Goal: Check status: Check status

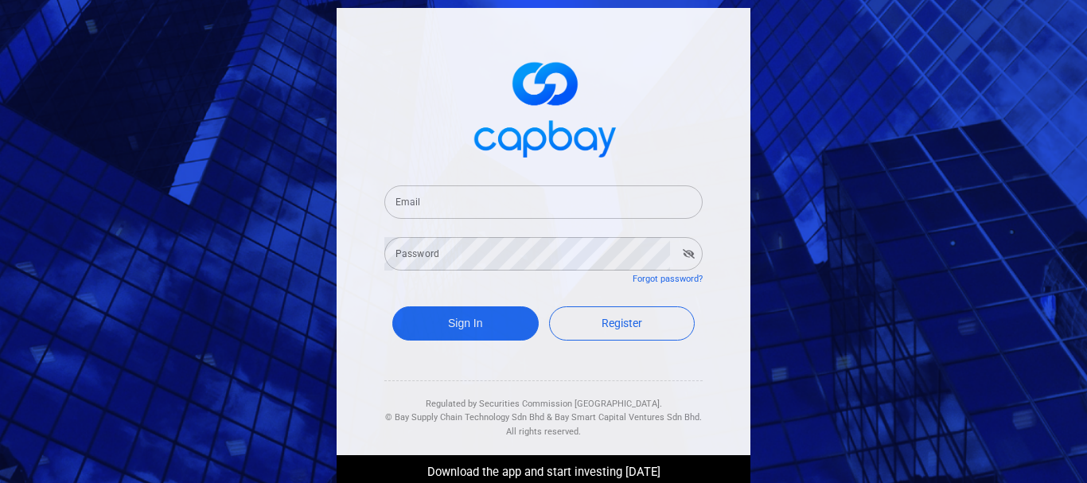
click at [482, 206] on input "Email" at bounding box center [544, 201] width 318 height 33
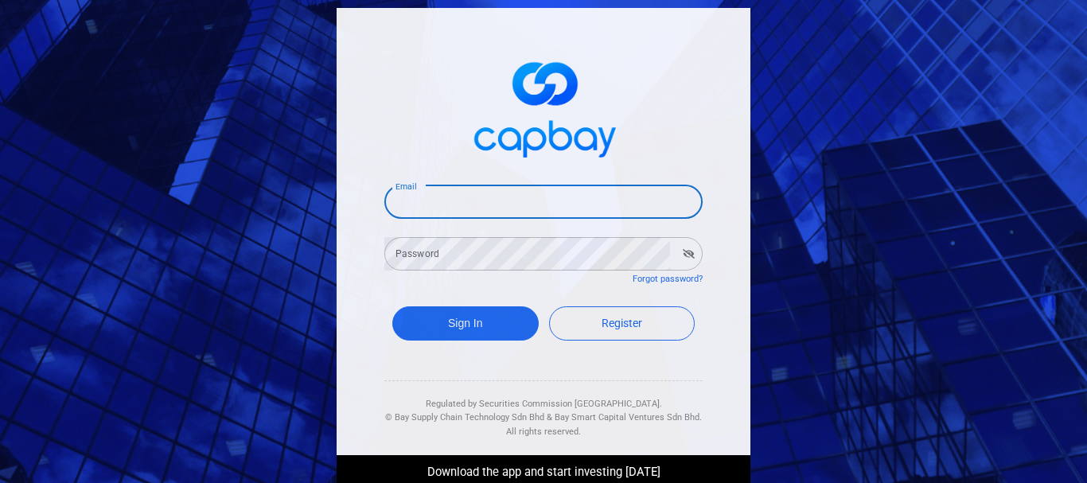
type input "[EMAIL_ADDRESS][DOMAIN_NAME]"
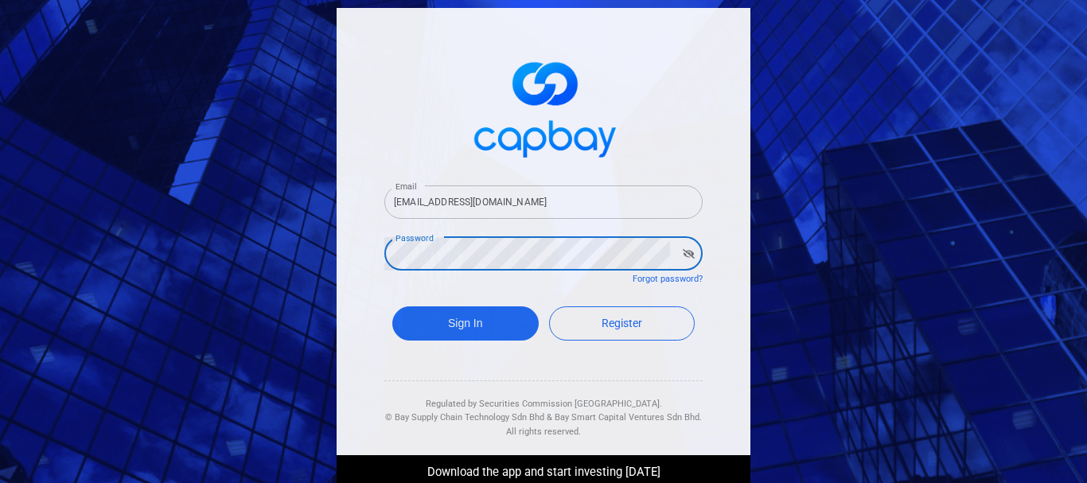
click at [392, 307] on button "Sign In" at bounding box center [465, 324] width 146 height 34
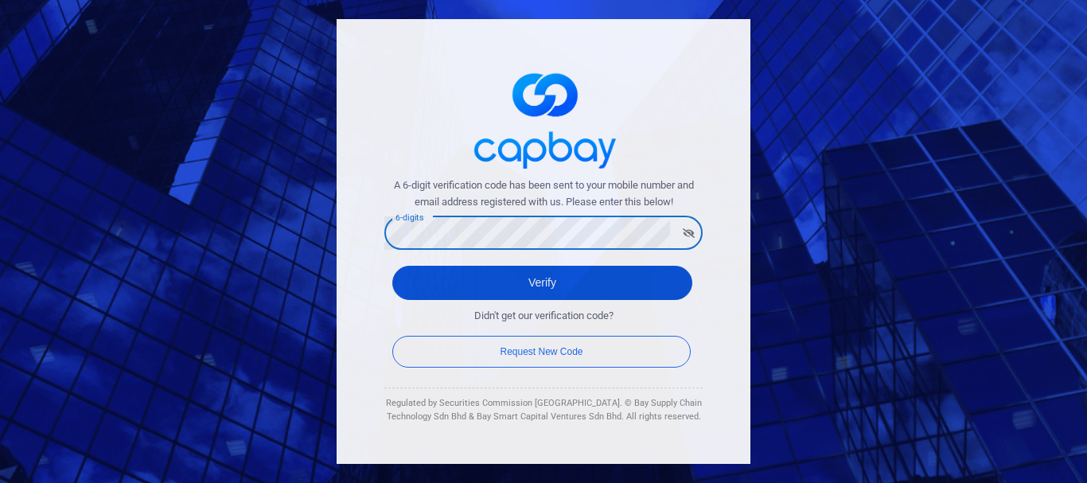
click at [548, 283] on button "Verify" at bounding box center [542, 283] width 300 height 34
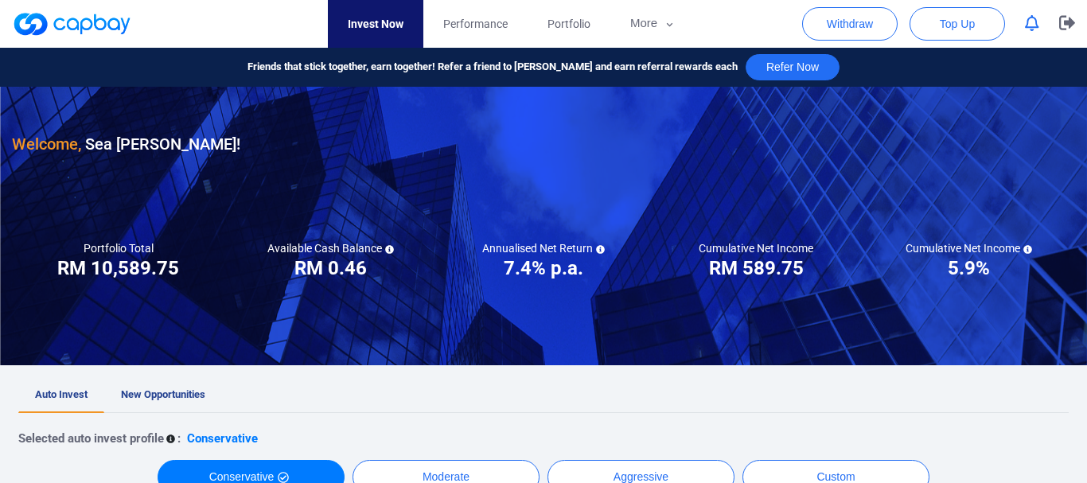
checkbox input "true"
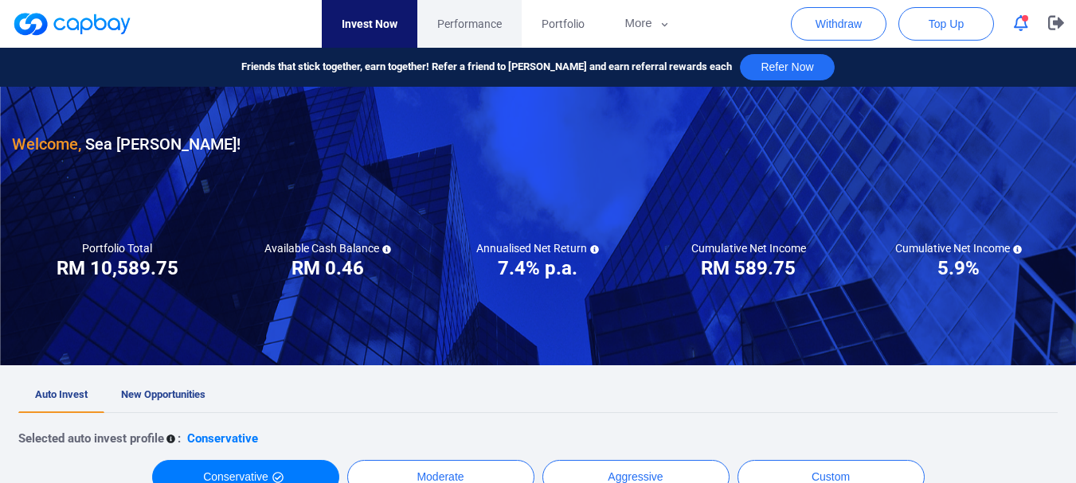
click at [472, 20] on span "Performance" at bounding box center [469, 24] width 64 height 18
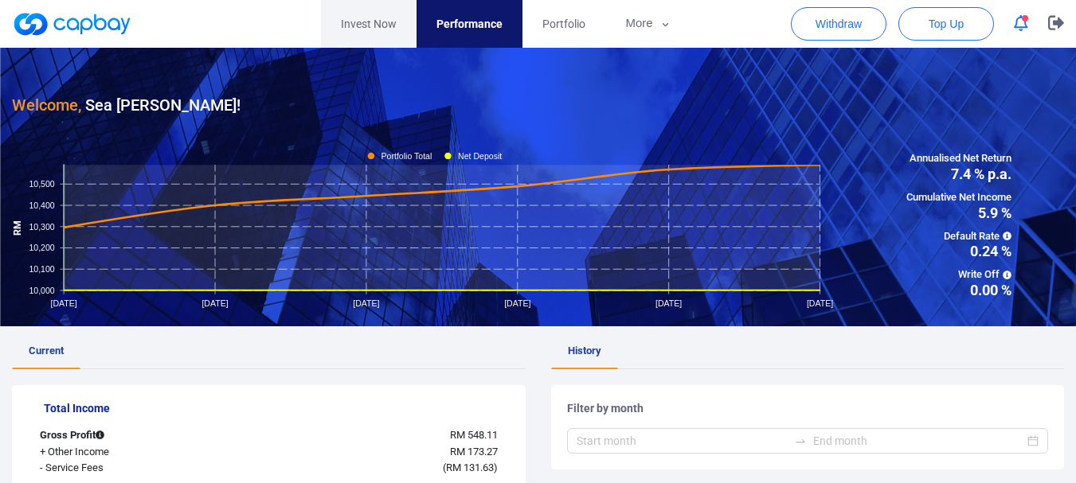
click at [354, 23] on link "Invest Now" at bounding box center [369, 24] width 96 height 48
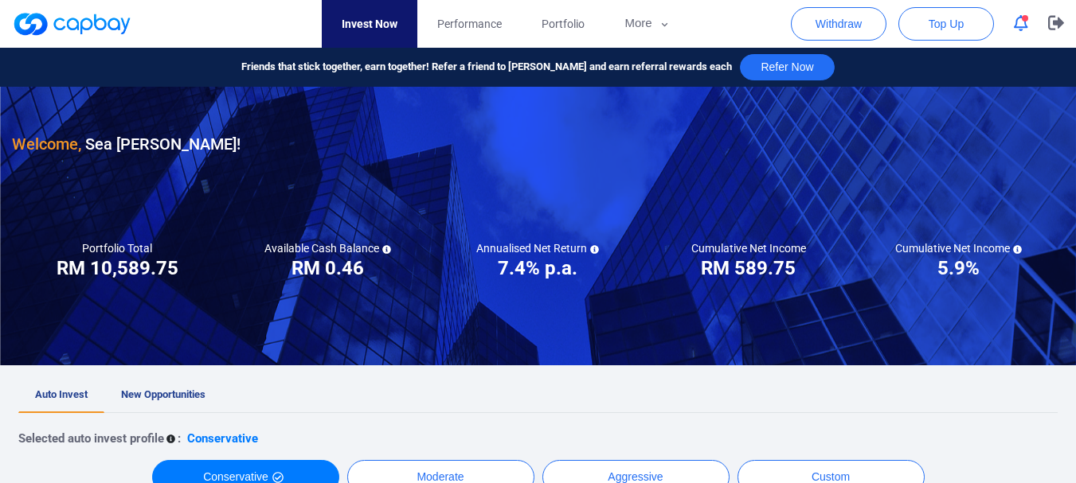
click at [1025, 21] on span "button" at bounding box center [1024, 18] width 6 height 6
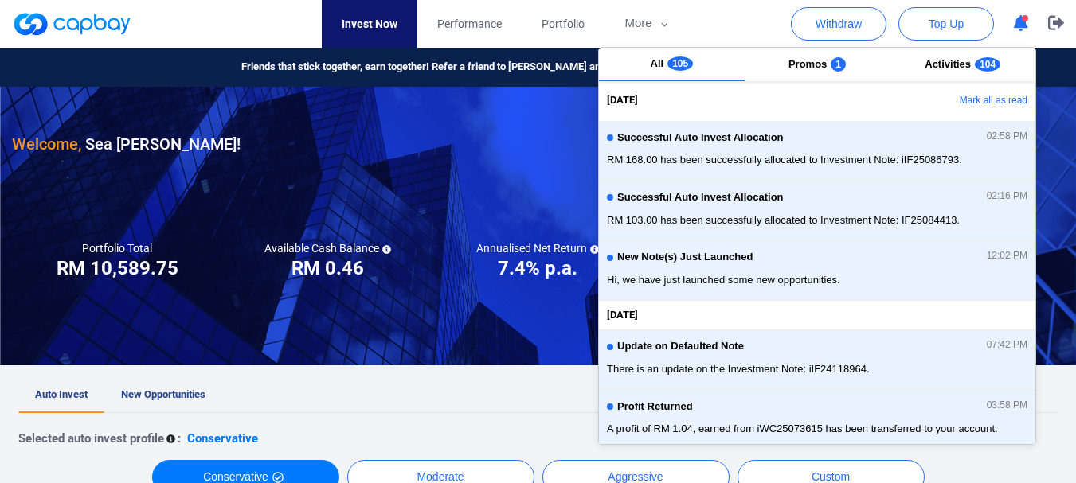
click at [1019, 21] on icon "button" at bounding box center [1020, 23] width 14 height 17
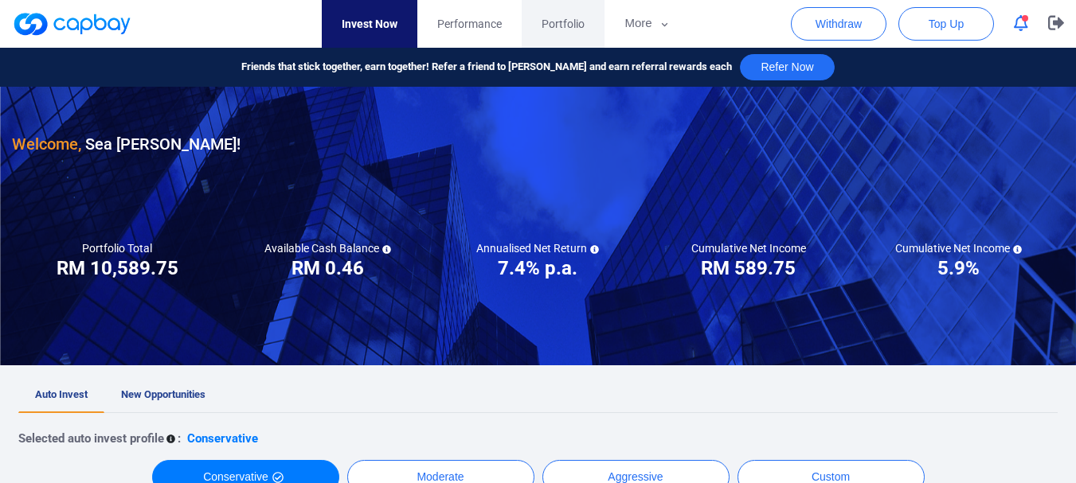
click at [572, 23] on span "Portfolio" at bounding box center [562, 24] width 43 height 18
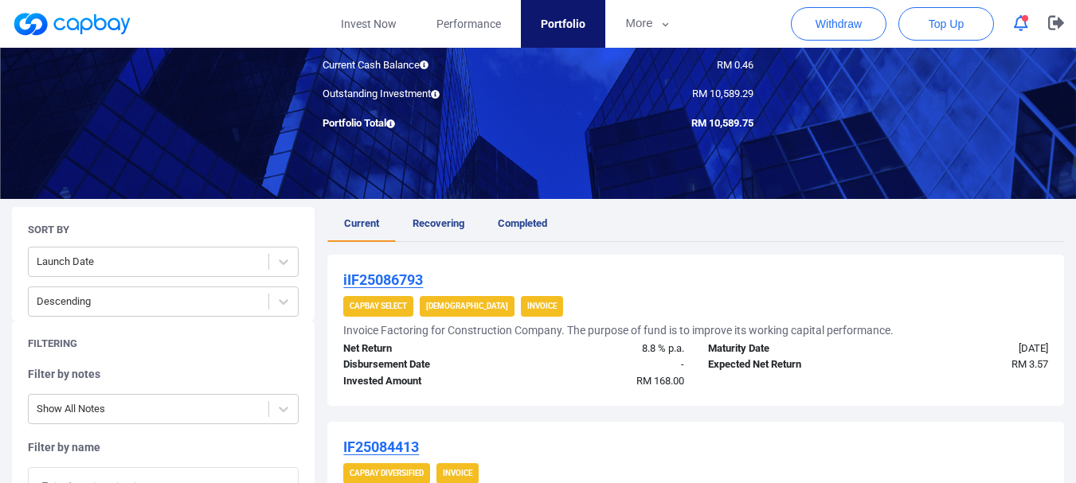
scroll to position [239, 0]
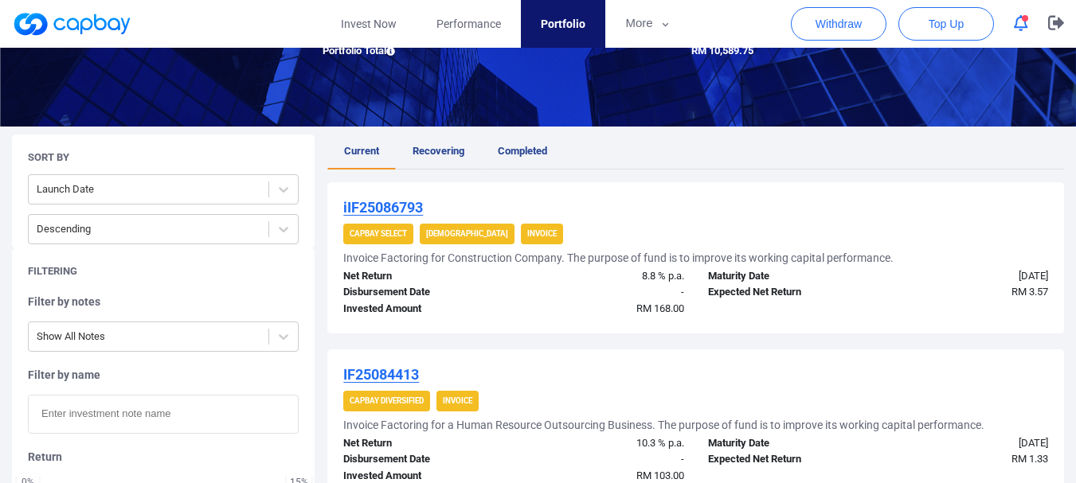
click at [444, 146] on span "Recovering" at bounding box center [438, 151] width 52 height 12
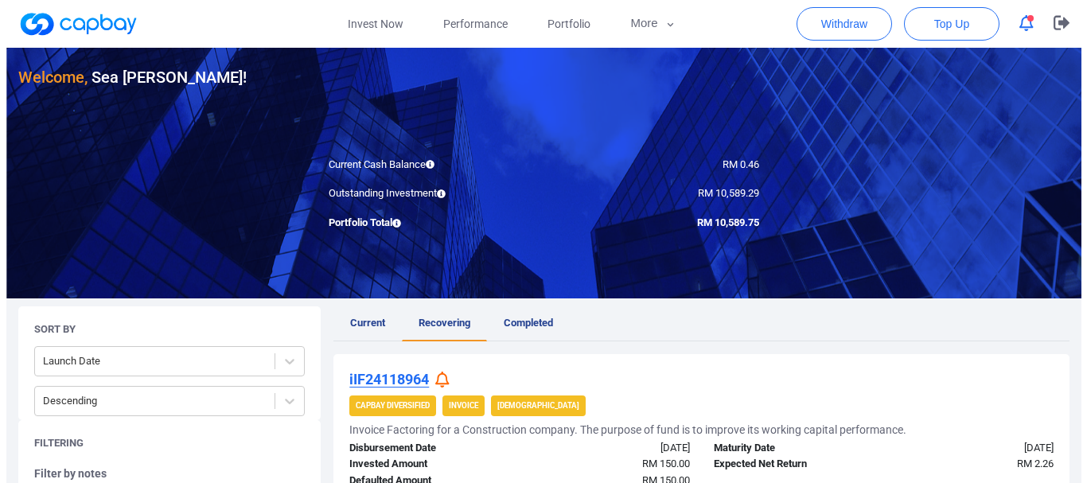
scroll to position [318, 0]
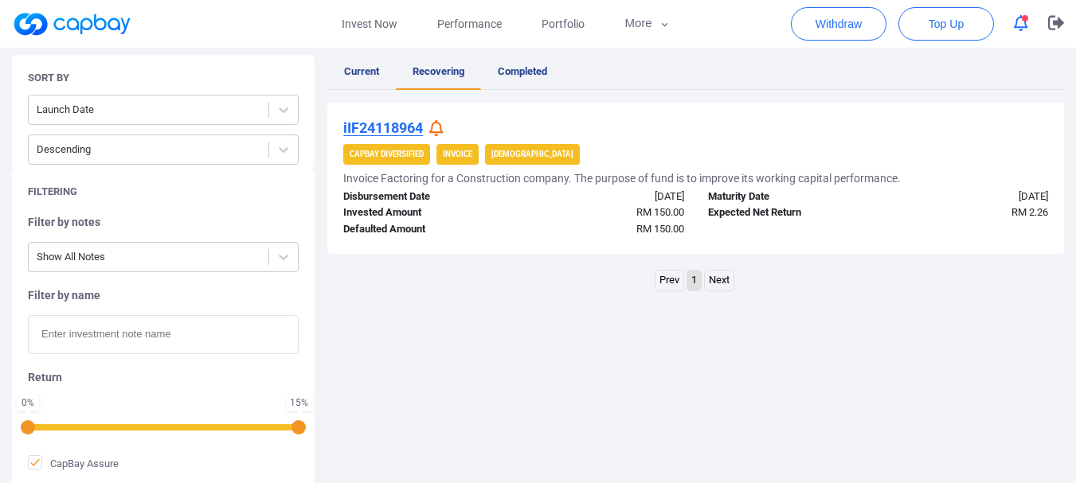
click at [436, 129] on icon at bounding box center [436, 128] width 14 height 17
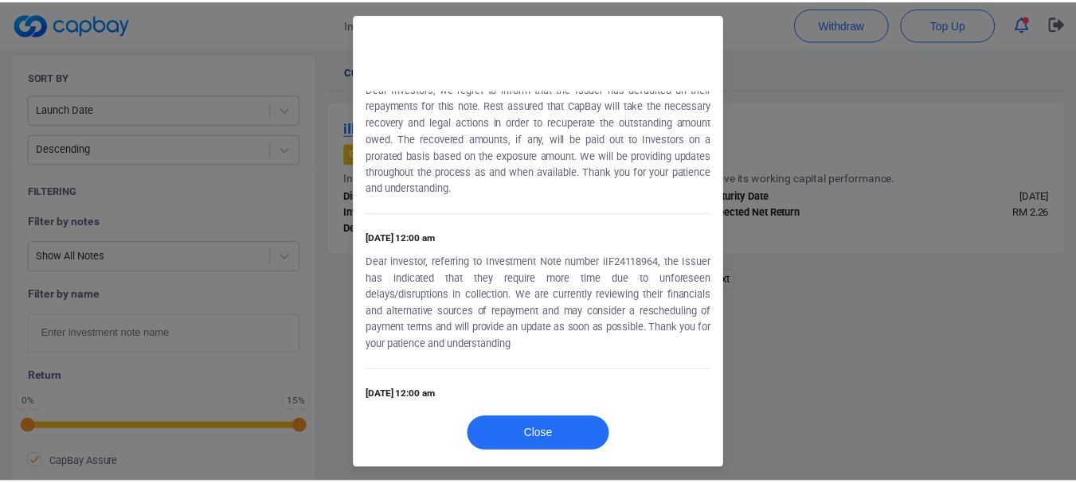
scroll to position [259, 0]
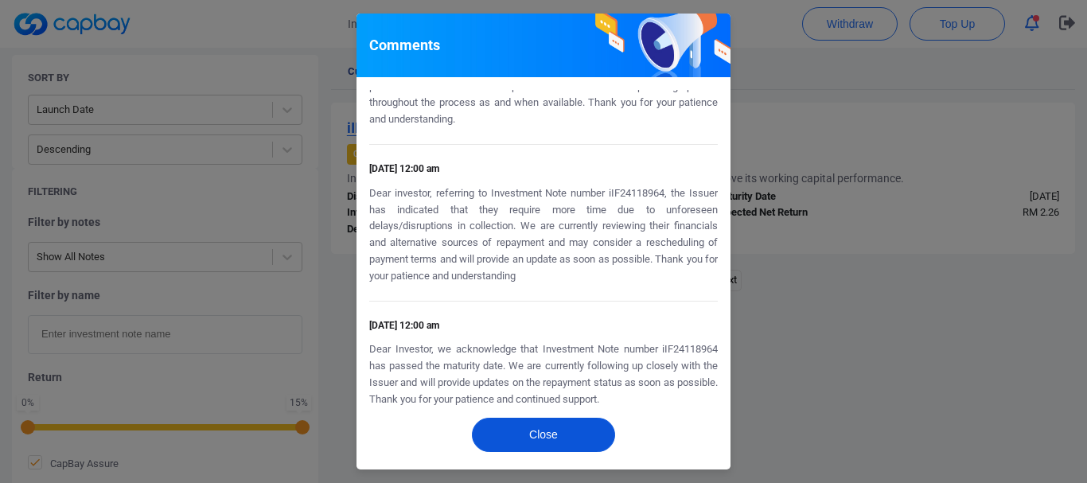
click at [566, 437] on button "Close" at bounding box center [543, 435] width 143 height 34
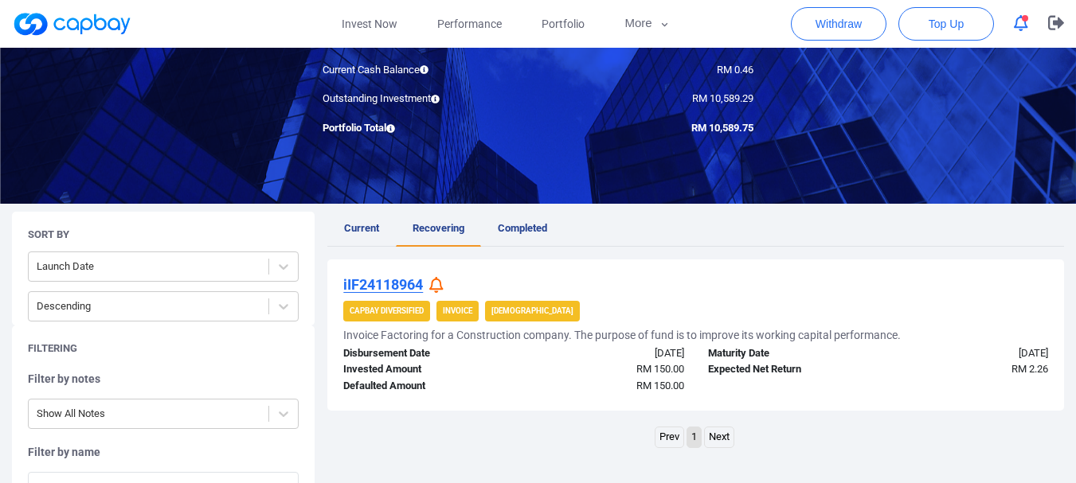
scroll to position [80, 0]
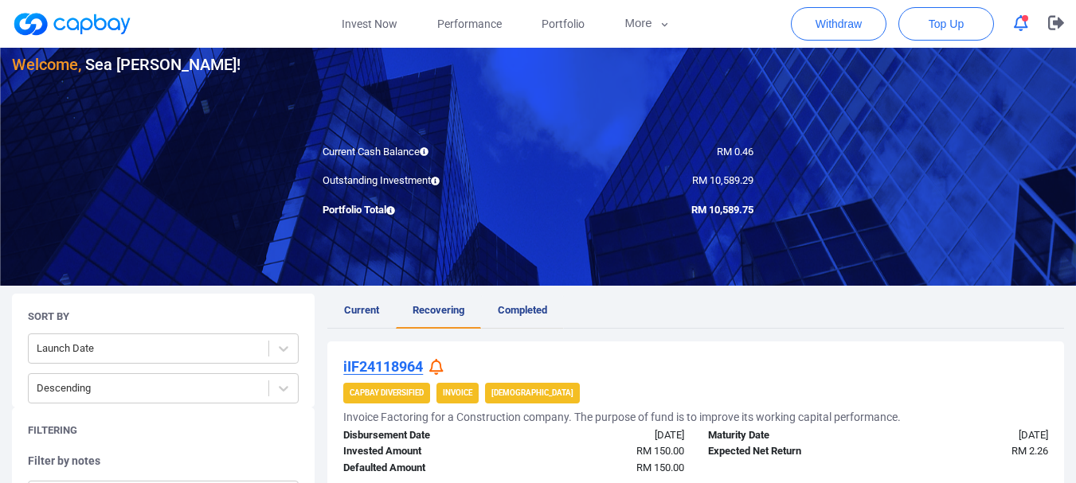
click at [520, 314] on span "Completed" at bounding box center [522, 310] width 49 height 12
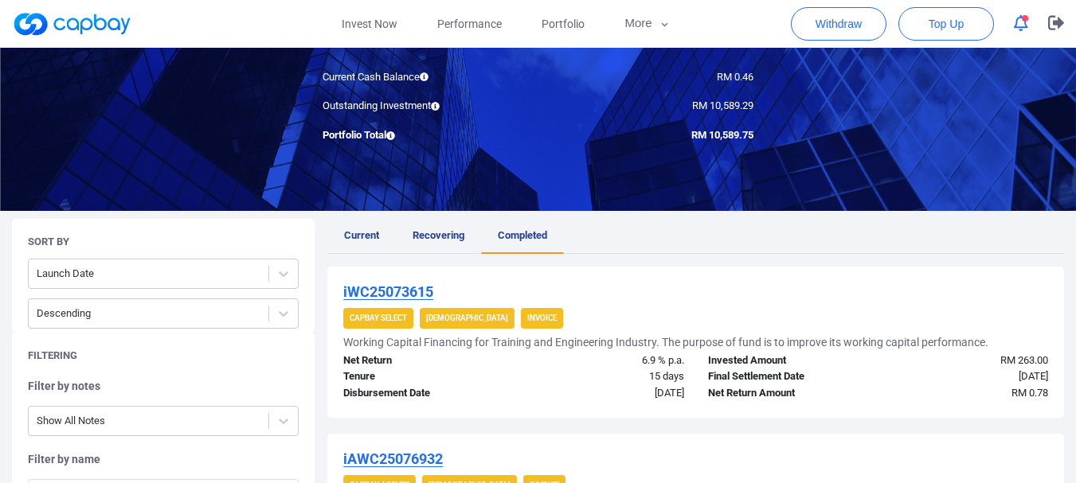
scroll to position [159, 0]
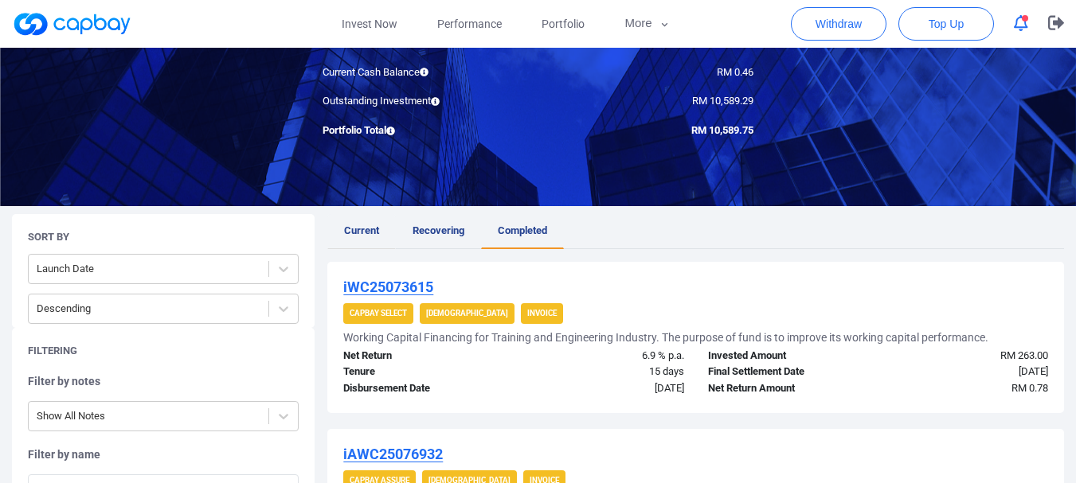
click at [368, 230] on span "Current" at bounding box center [361, 231] width 35 height 12
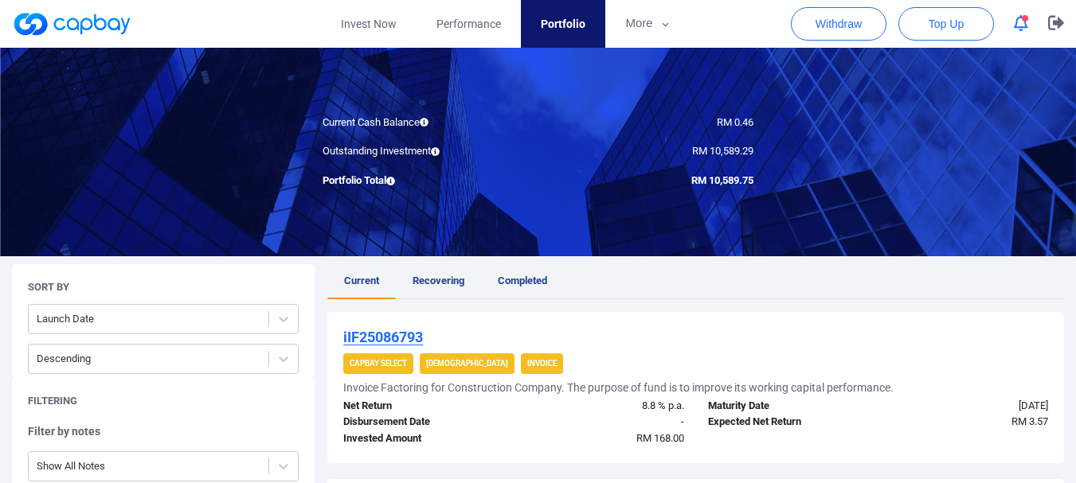
scroll to position [318, 0]
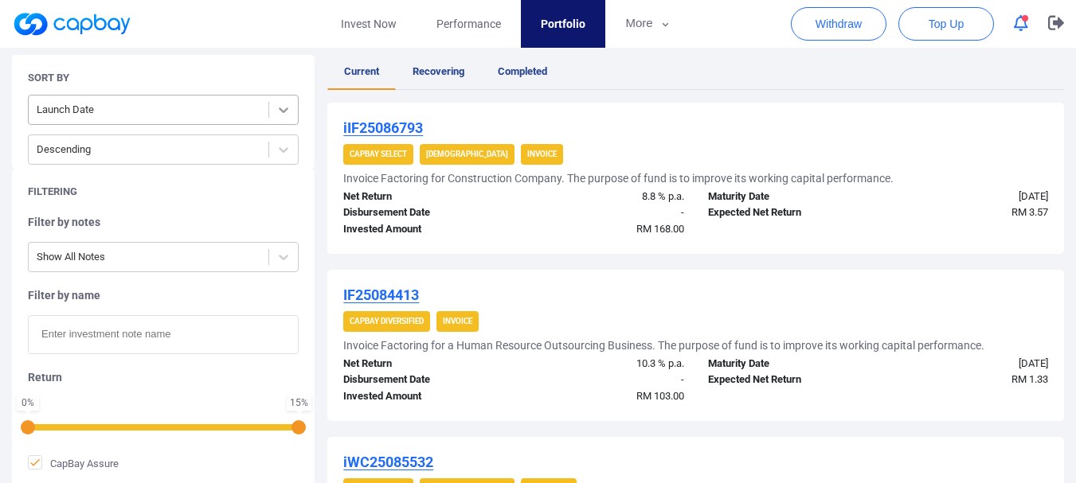
click at [288, 107] on icon at bounding box center [283, 110] width 16 height 16
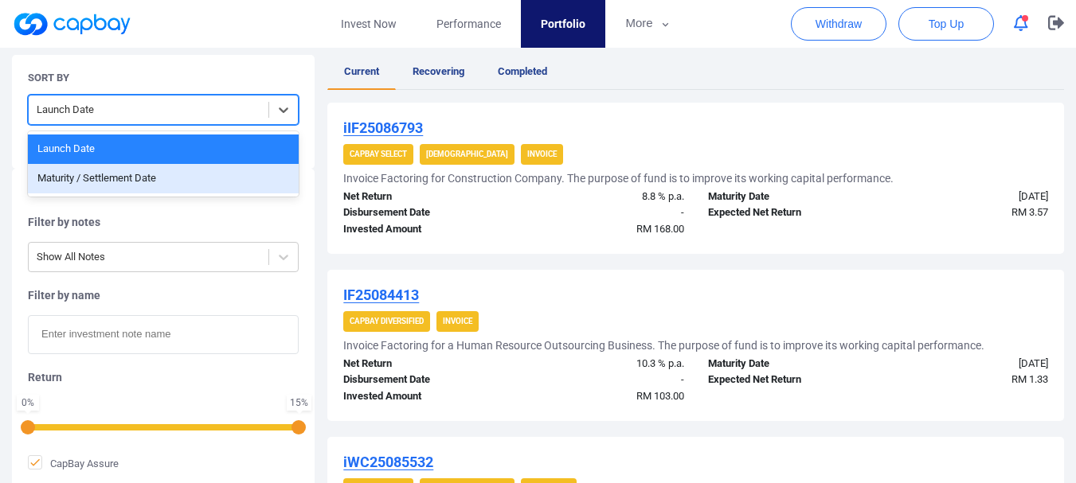
click at [241, 175] on div "Maturity / Settlement Date" at bounding box center [163, 178] width 271 height 29
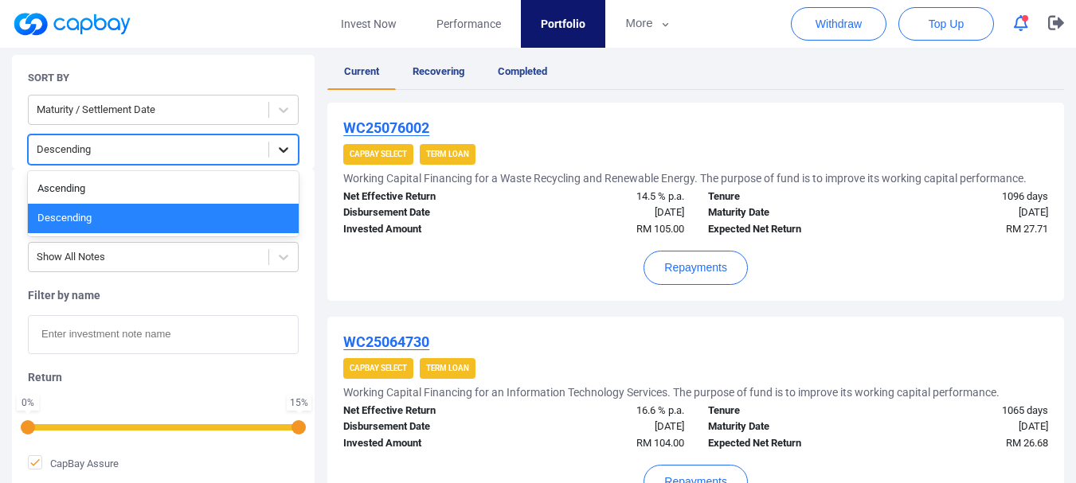
click at [282, 146] on icon at bounding box center [283, 150] width 16 height 16
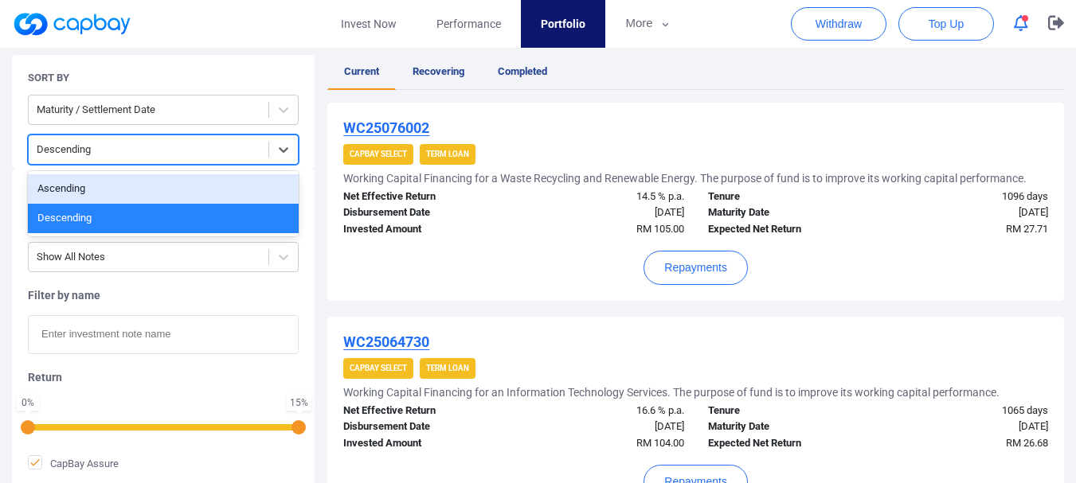
click at [241, 189] on div "Ascending" at bounding box center [163, 188] width 271 height 29
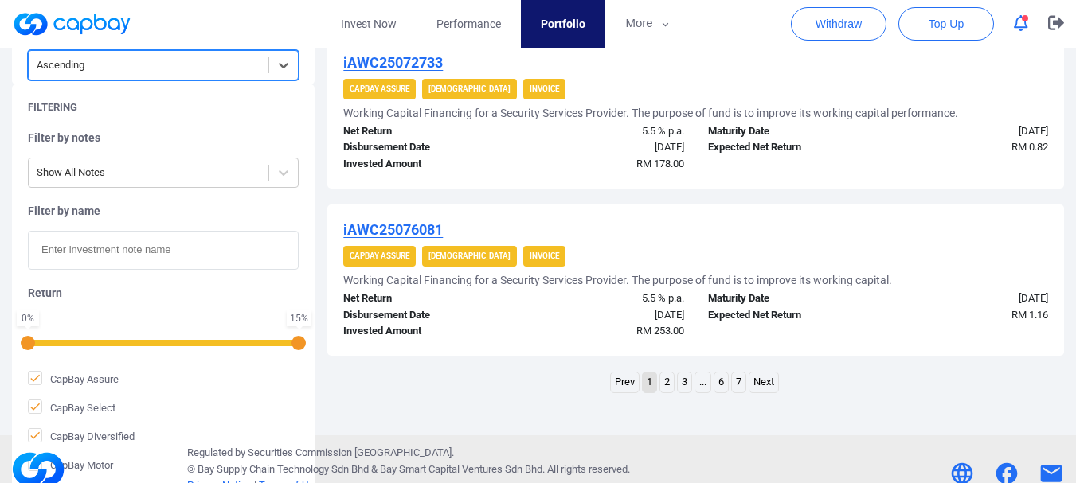
scroll to position [1771, 0]
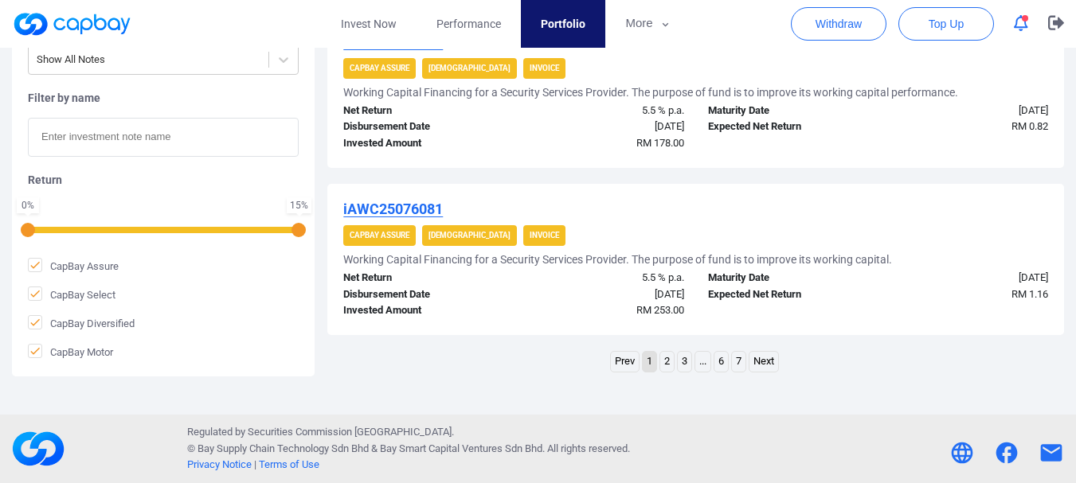
click at [738, 359] on link "7" at bounding box center [739, 362] width 14 height 20
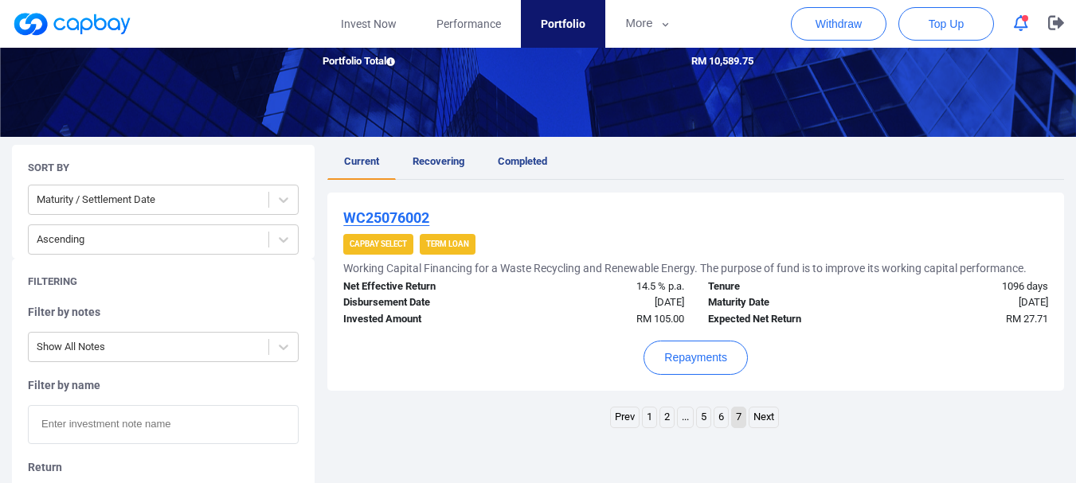
scroll to position [197, 0]
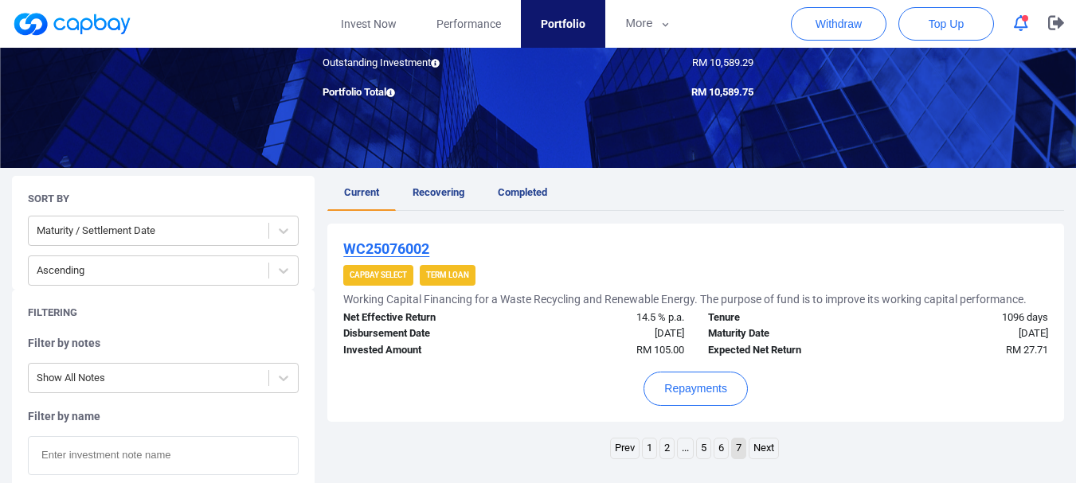
click at [720, 449] on link "6" at bounding box center [721, 449] width 14 height 20
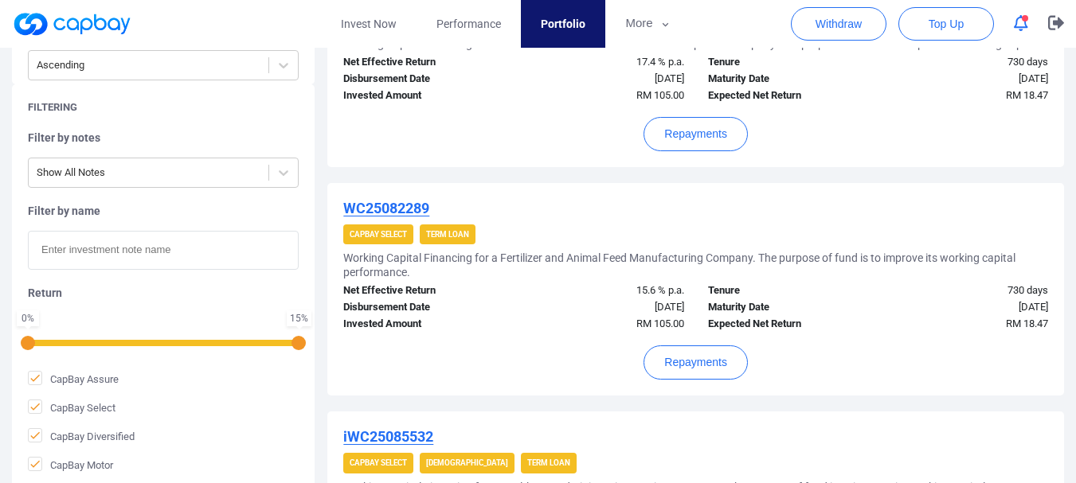
scroll to position [1630, 0]
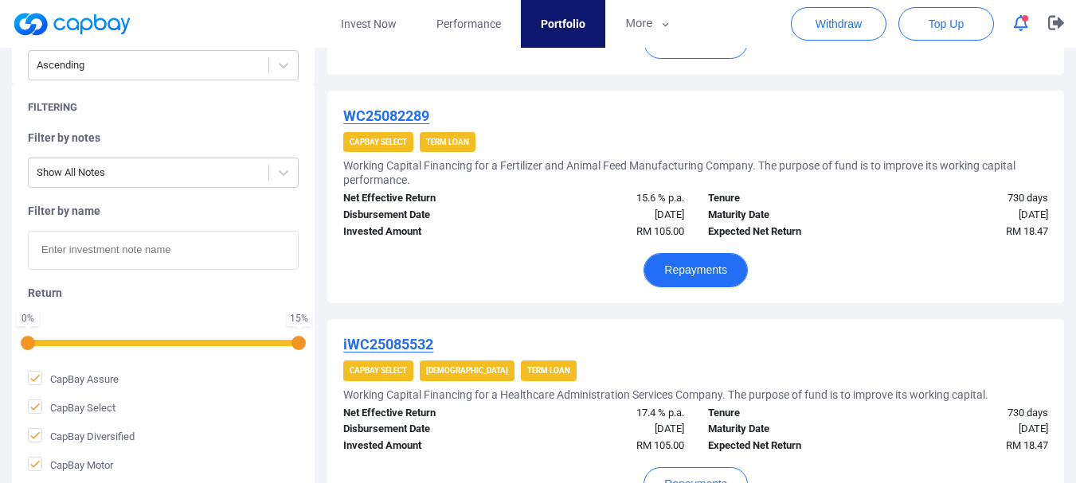
click at [697, 273] on button "Repayments" at bounding box center [695, 270] width 104 height 34
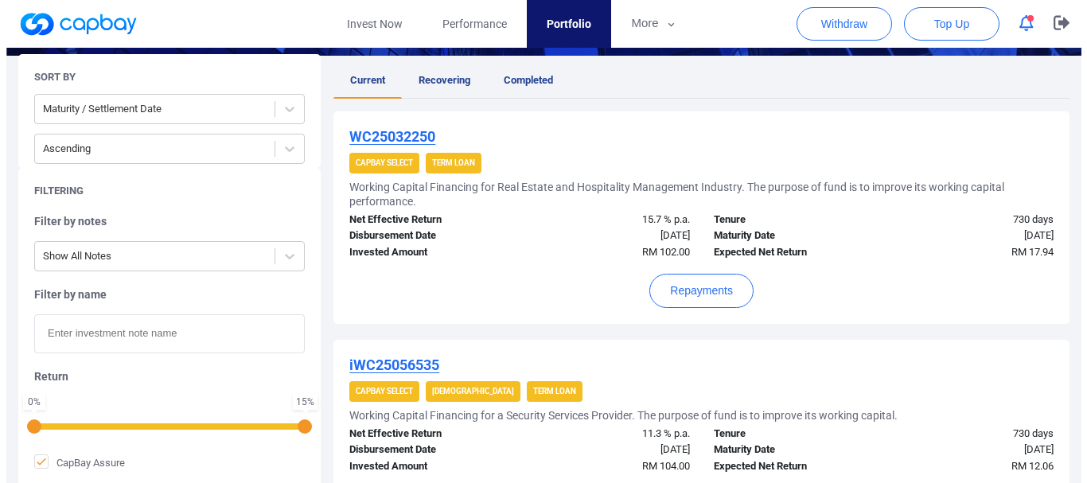
scroll to position [0, 0]
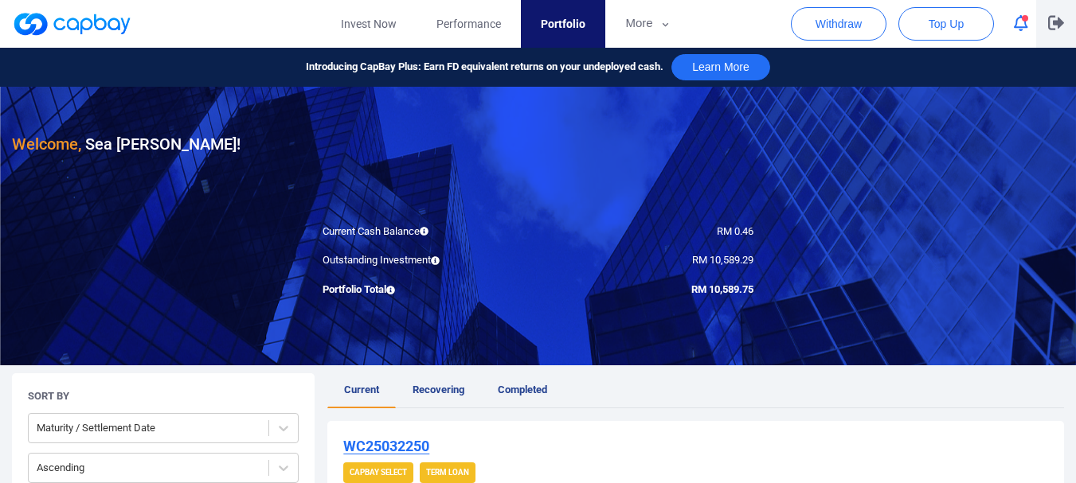
click at [1064, 23] on button "button" at bounding box center [1056, 24] width 40 height 48
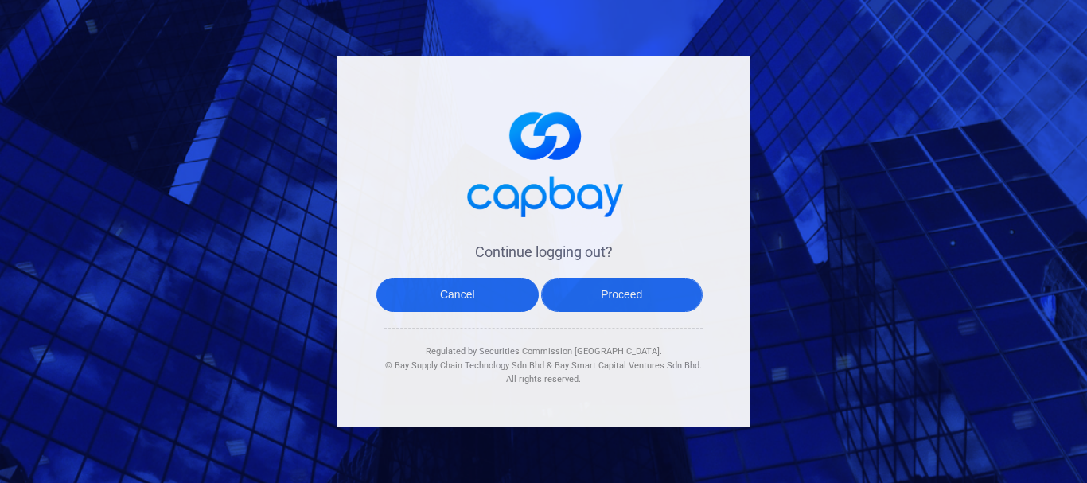
click at [629, 293] on button "Proceed" at bounding box center [622, 295] width 162 height 34
